Goal: Navigation & Orientation: Find specific page/section

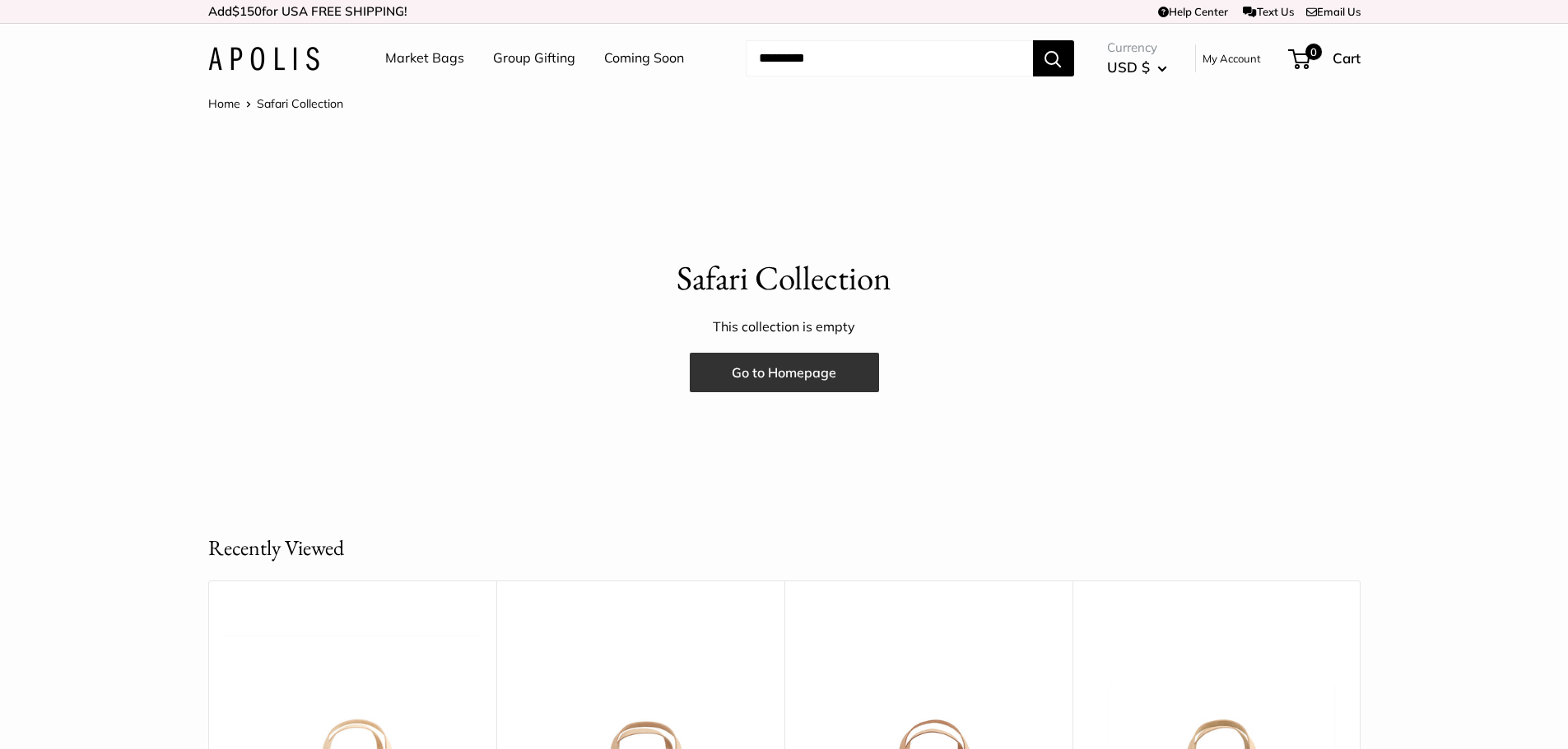
click at [806, 379] on link "Go to Homepage" at bounding box center [784, 373] width 190 height 40
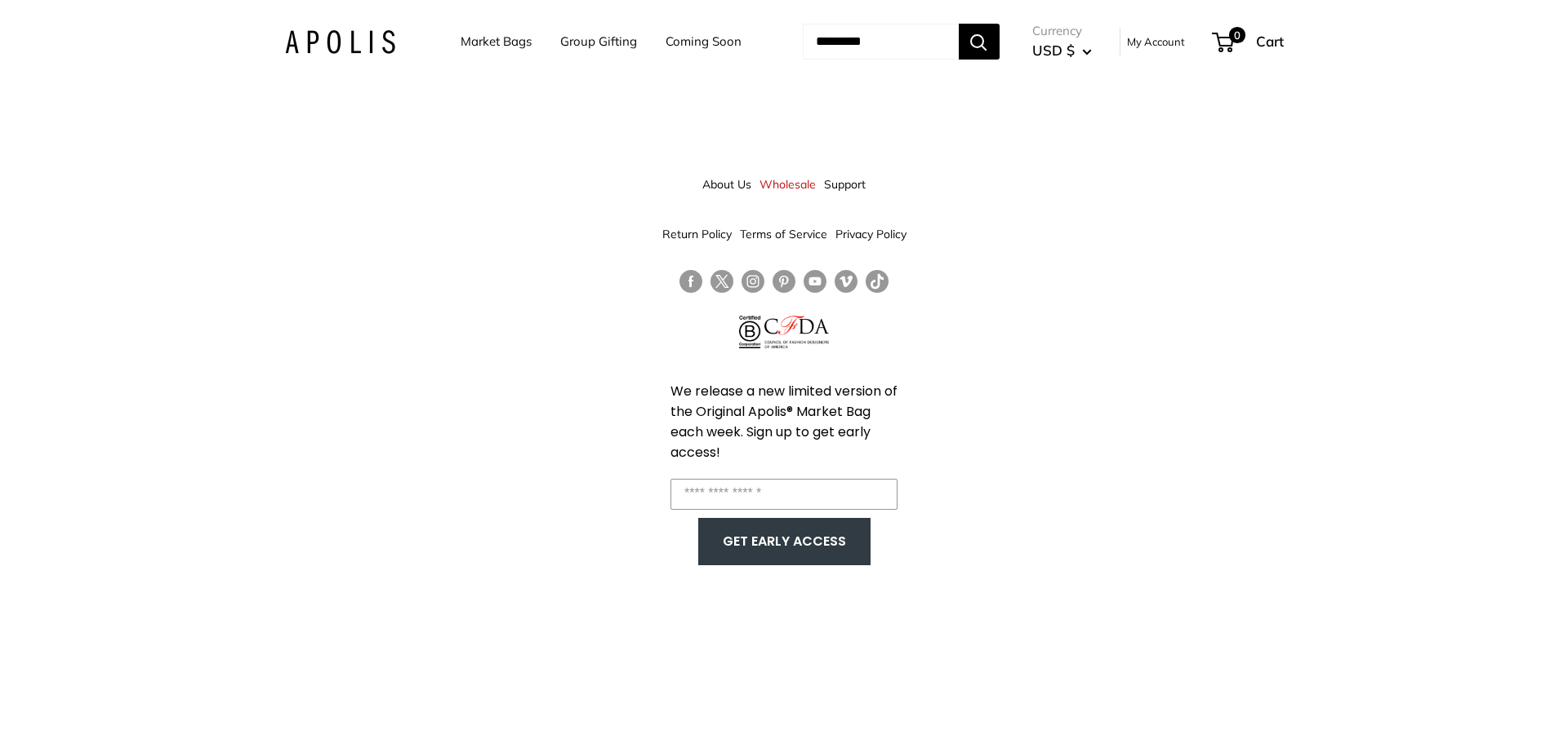
click at [502, 44] on link "Market Bags" at bounding box center [497, 42] width 71 height 23
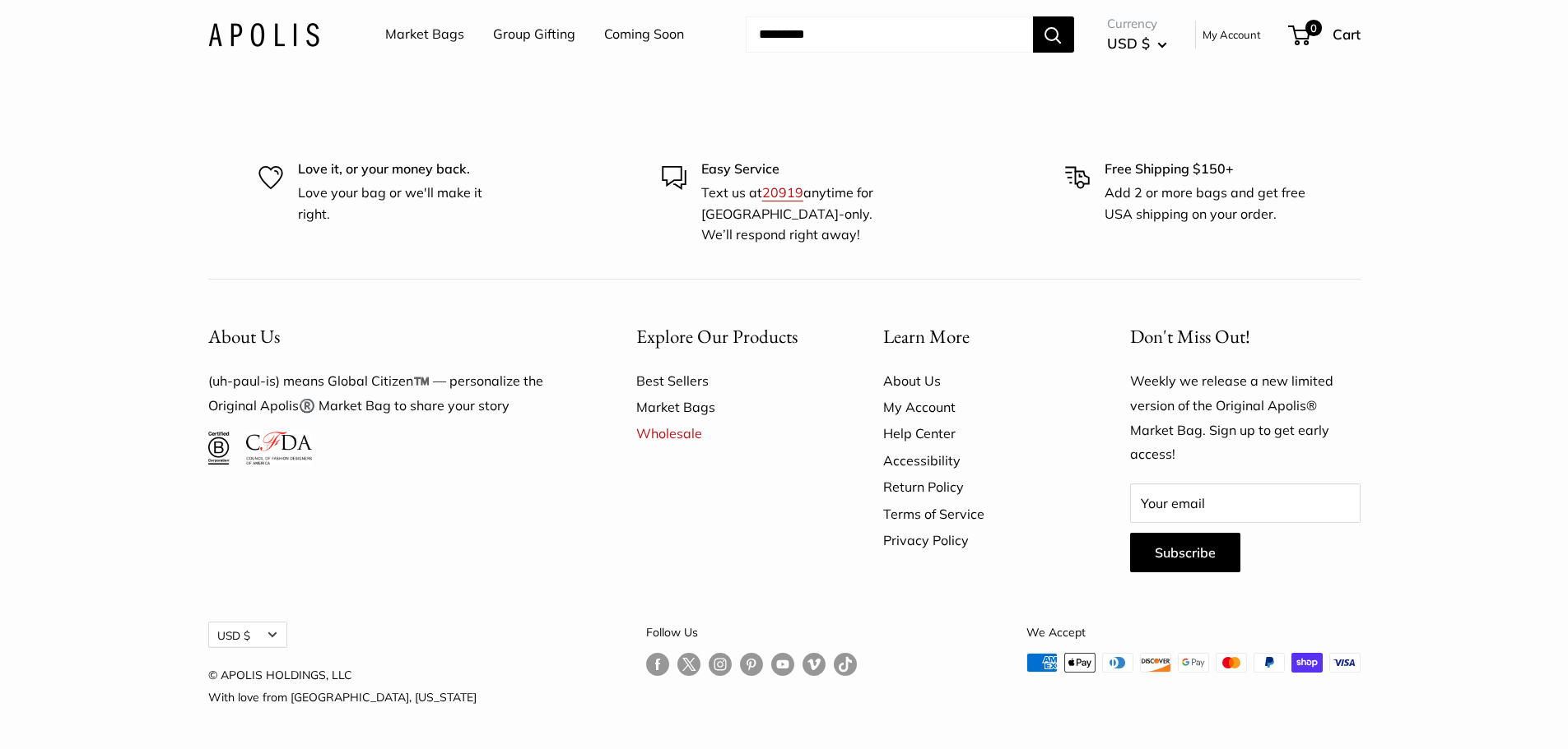
scroll to position [4939, 0]
click at [668, 436] on link "Wholesale" at bounding box center [731, 433] width 190 height 26
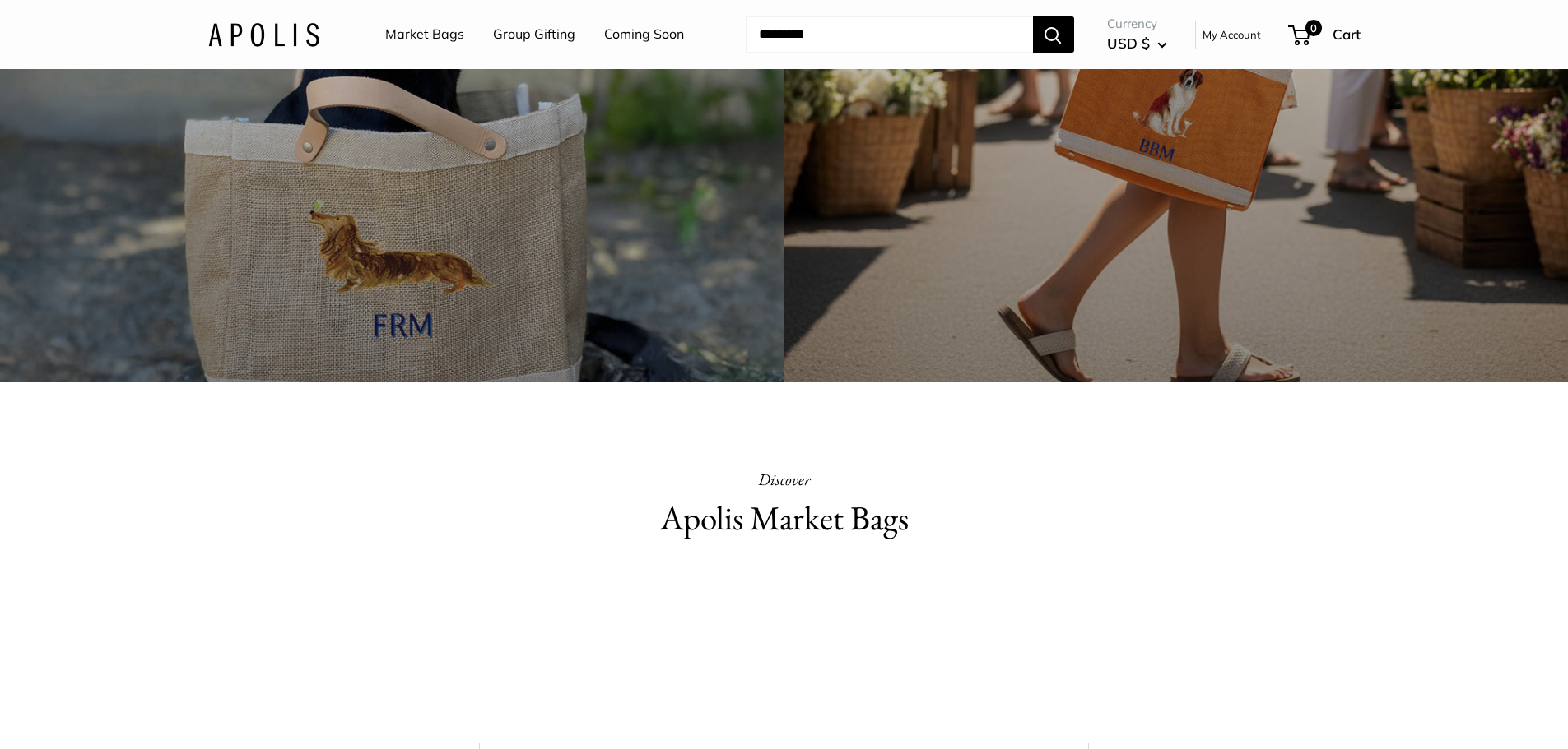
scroll to position [0, 0]
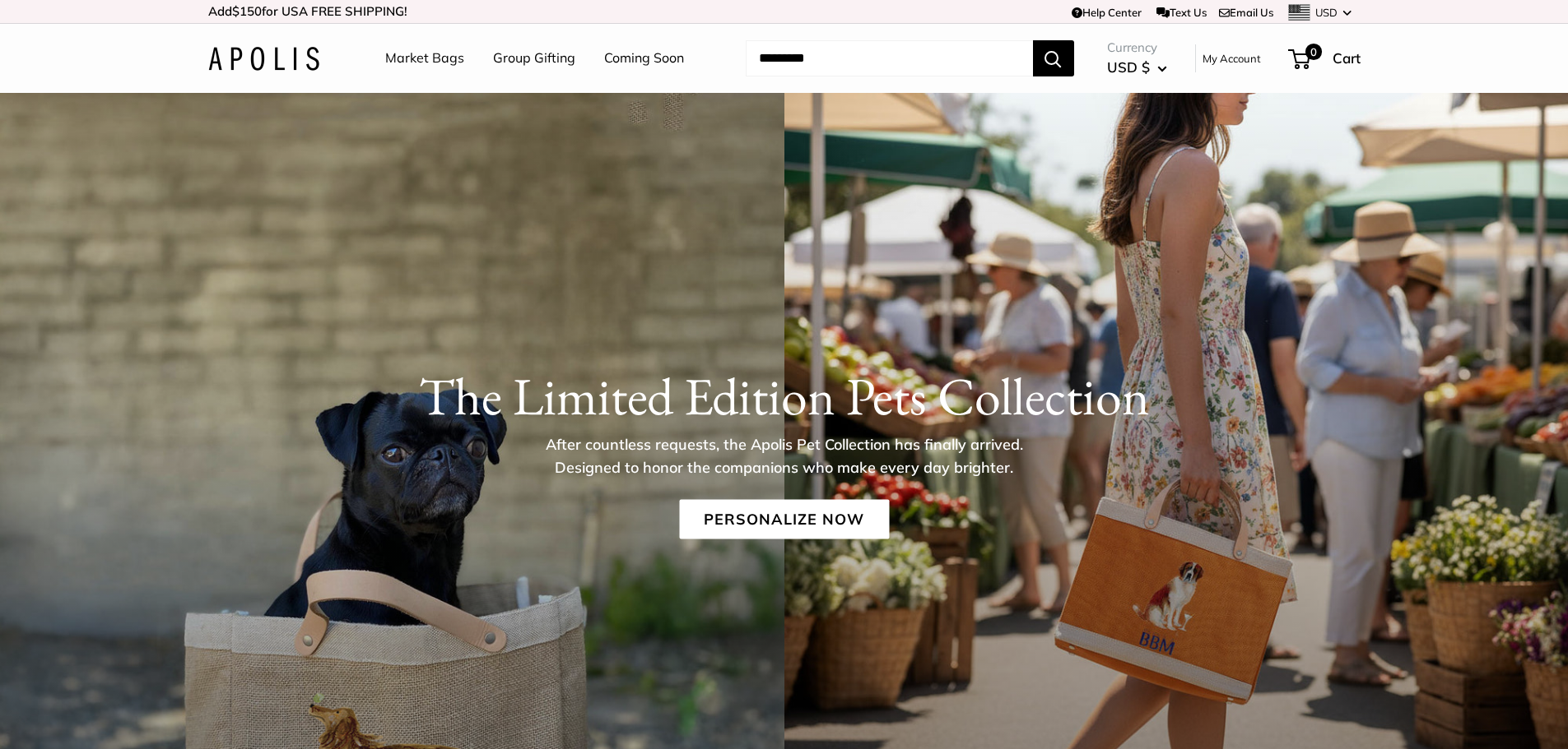
click at [542, 61] on link "Group Gifting" at bounding box center [535, 57] width 83 height 24
